Goal: Book appointment/travel/reservation

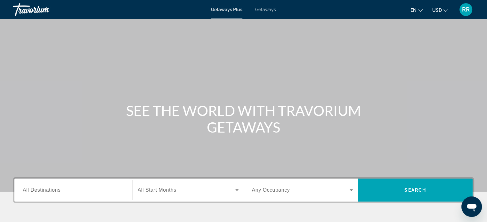
click at [40, 191] on span "All Destinations" at bounding box center [42, 190] width 38 height 5
click at [40, 191] on input "Destination All Destinations" at bounding box center [73, 191] width 101 height 8
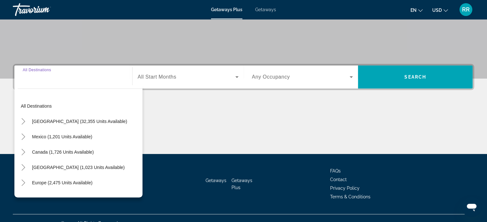
scroll to position [123, 0]
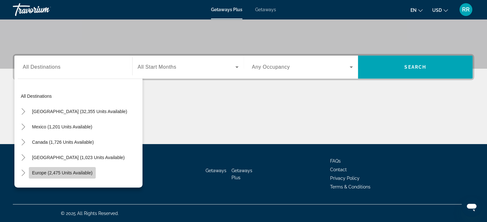
click at [45, 172] on span "Europe (2,475 units available)" at bounding box center [62, 173] width 60 height 5
type input "**********"
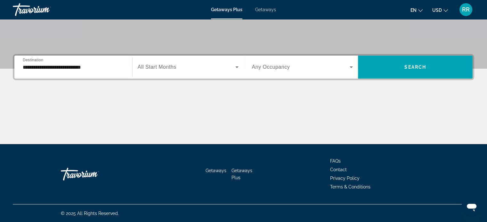
click at [156, 66] on span "All Start Months" at bounding box center [157, 66] width 39 height 5
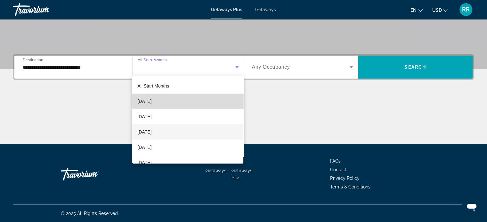
click at [236, 101] on mat-option "[DATE]" at bounding box center [187, 101] width 111 height 15
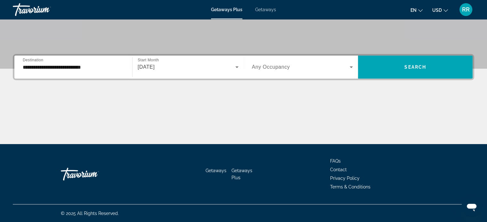
click at [156, 60] on span "Start Month" at bounding box center [148, 60] width 21 height 4
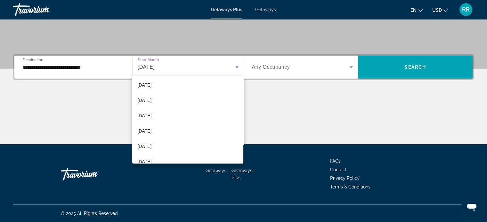
scroll to position [95, 0]
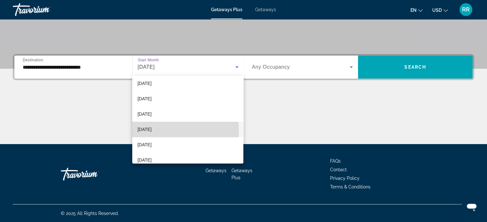
click at [140, 131] on span "[DATE]" at bounding box center [144, 130] width 14 height 8
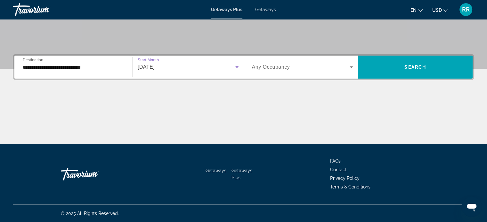
click at [273, 67] on span "Any Occupancy" at bounding box center [271, 66] width 38 height 5
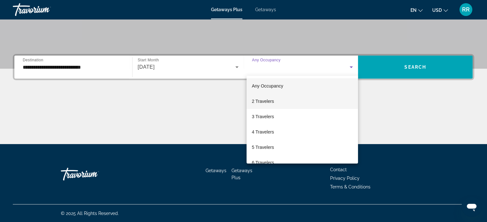
click at [264, 100] on span "2 Travelers" at bounding box center [263, 102] width 22 height 8
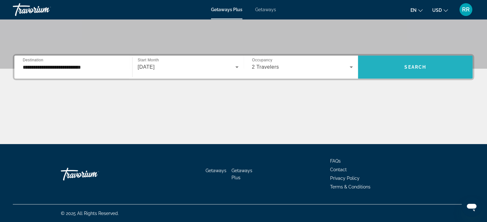
click at [410, 63] on span "Search widget" at bounding box center [415, 67] width 115 height 15
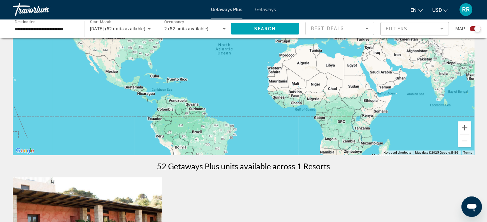
scroll to position [26, 0]
